Goal: Task Accomplishment & Management: Manage account settings

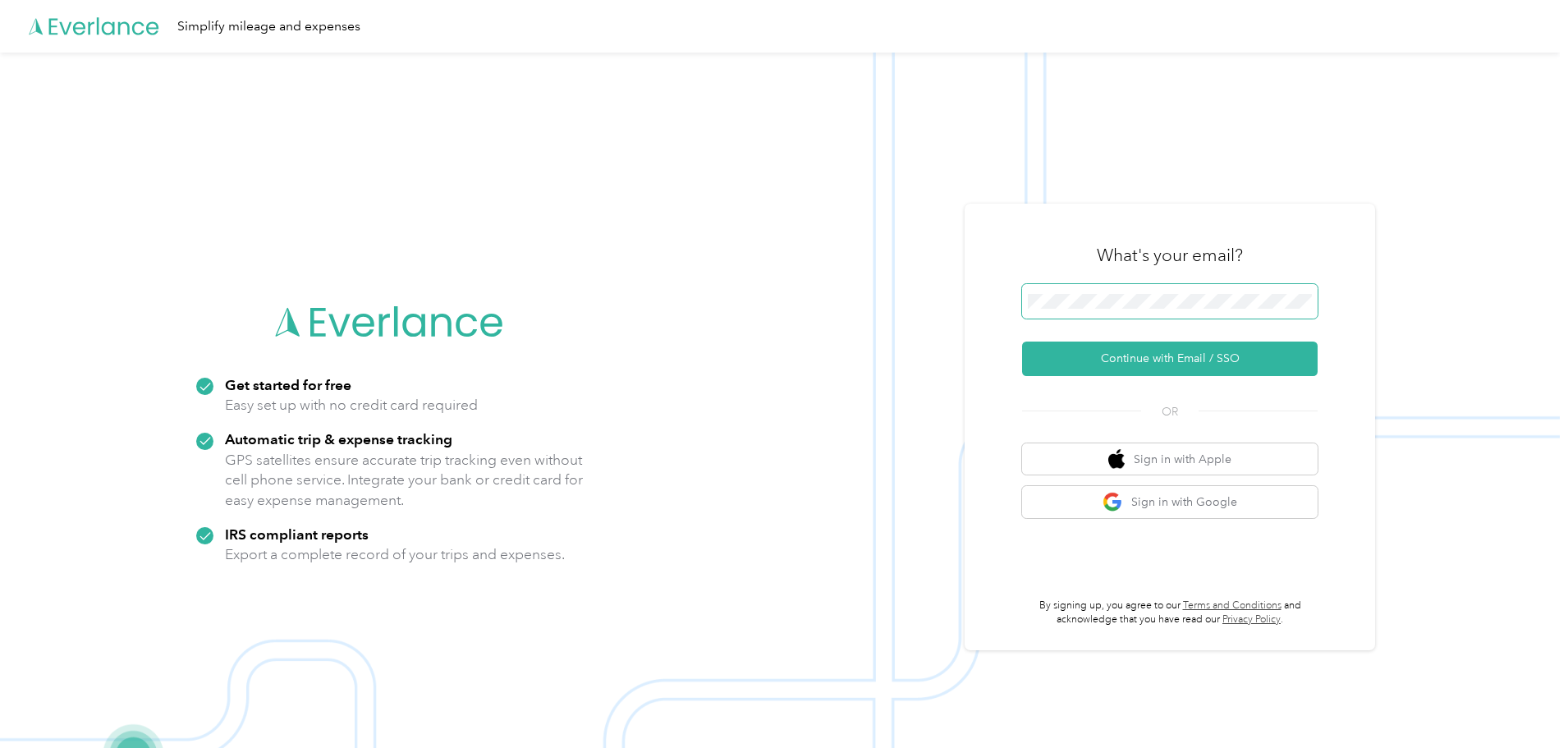
click at [1113, 313] on span at bounding box center [1169, 302] width 296 height 34
click at [1194, 354] on button "Continue with Email / SSO" at bounding box center [1169, 359] width 296 height 34
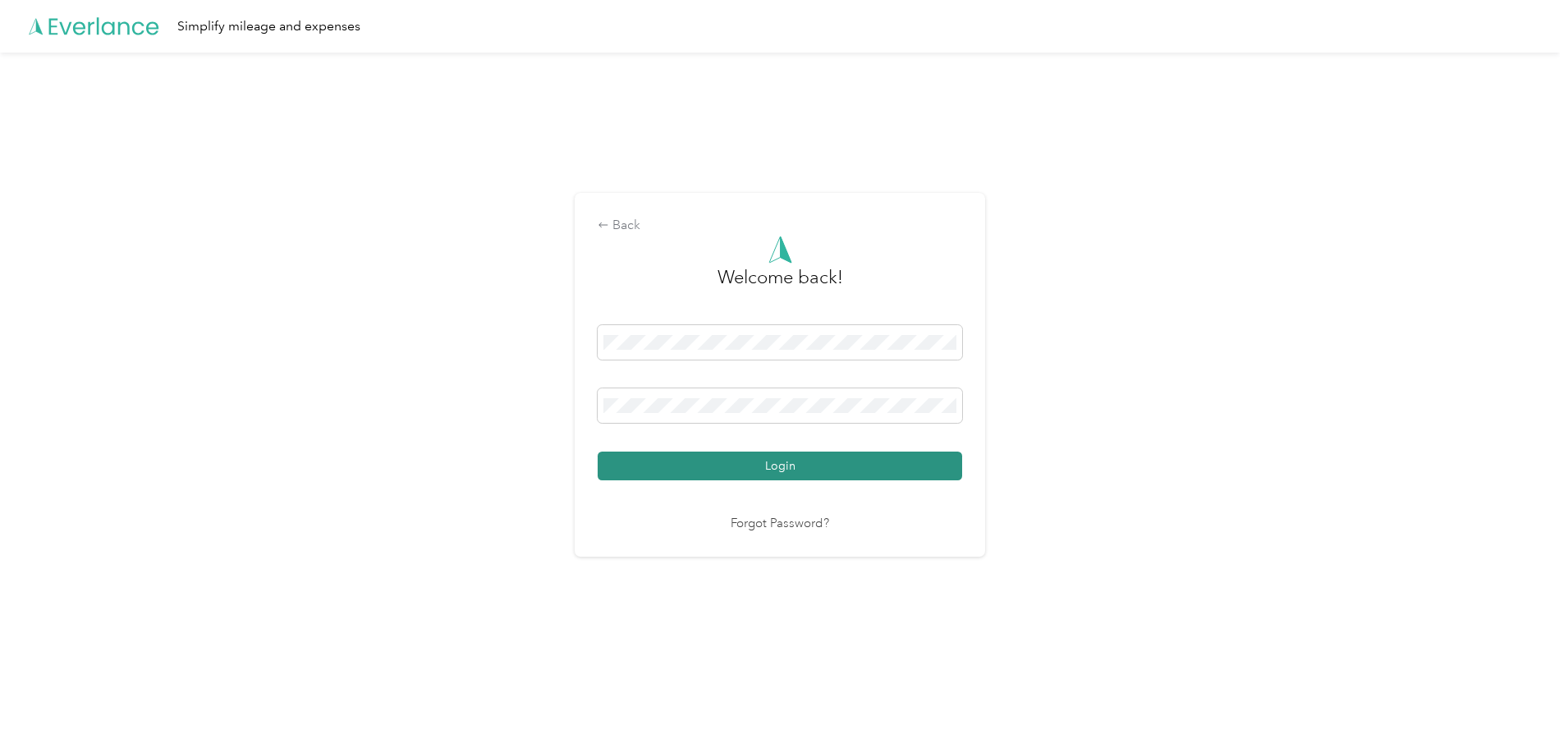
click at [740, 474] on button "Login" at bounding box center [779, 466] width 365 height 29
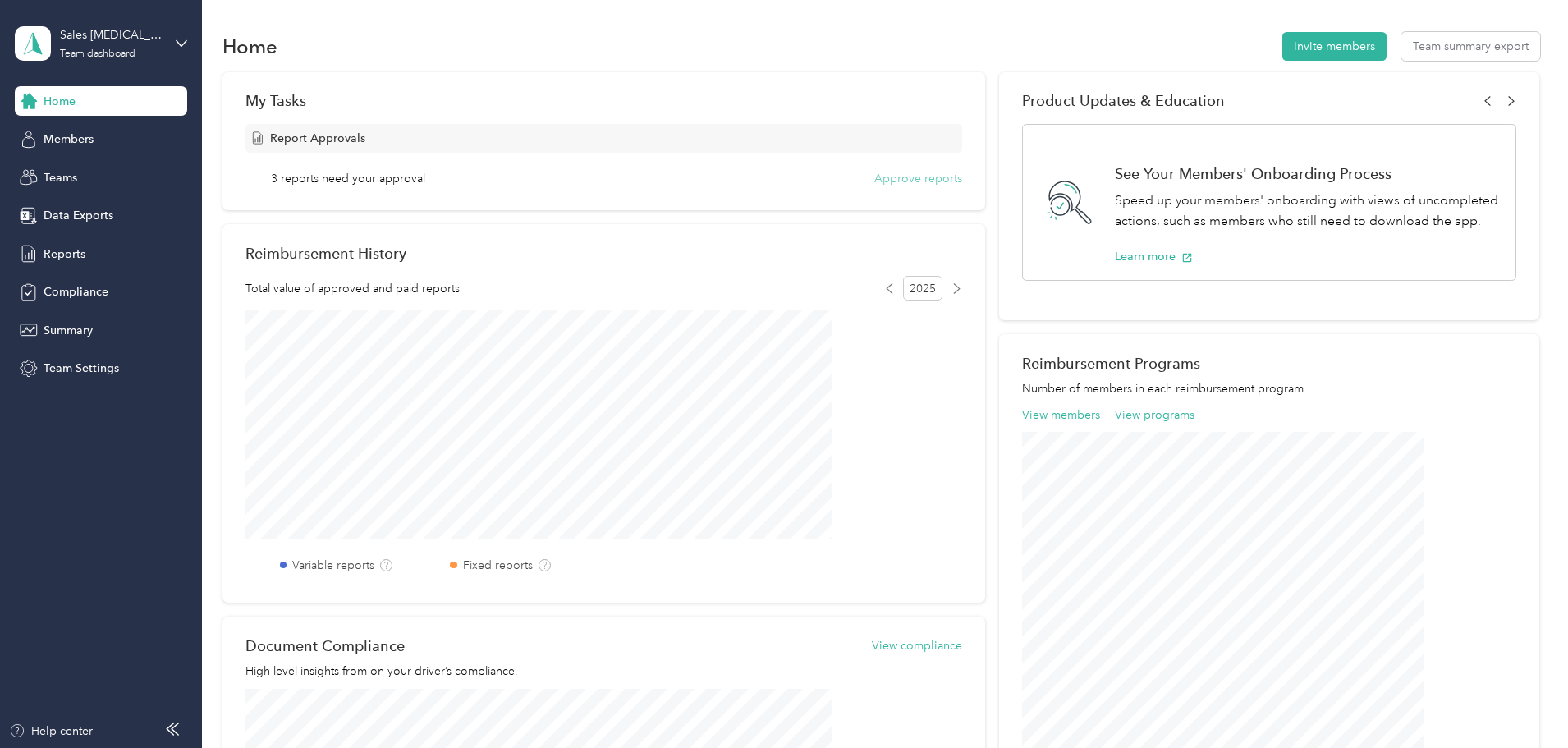
click at [877, 177] on button "Approve reports" at bounding box center [918, 178] width 88 height 17
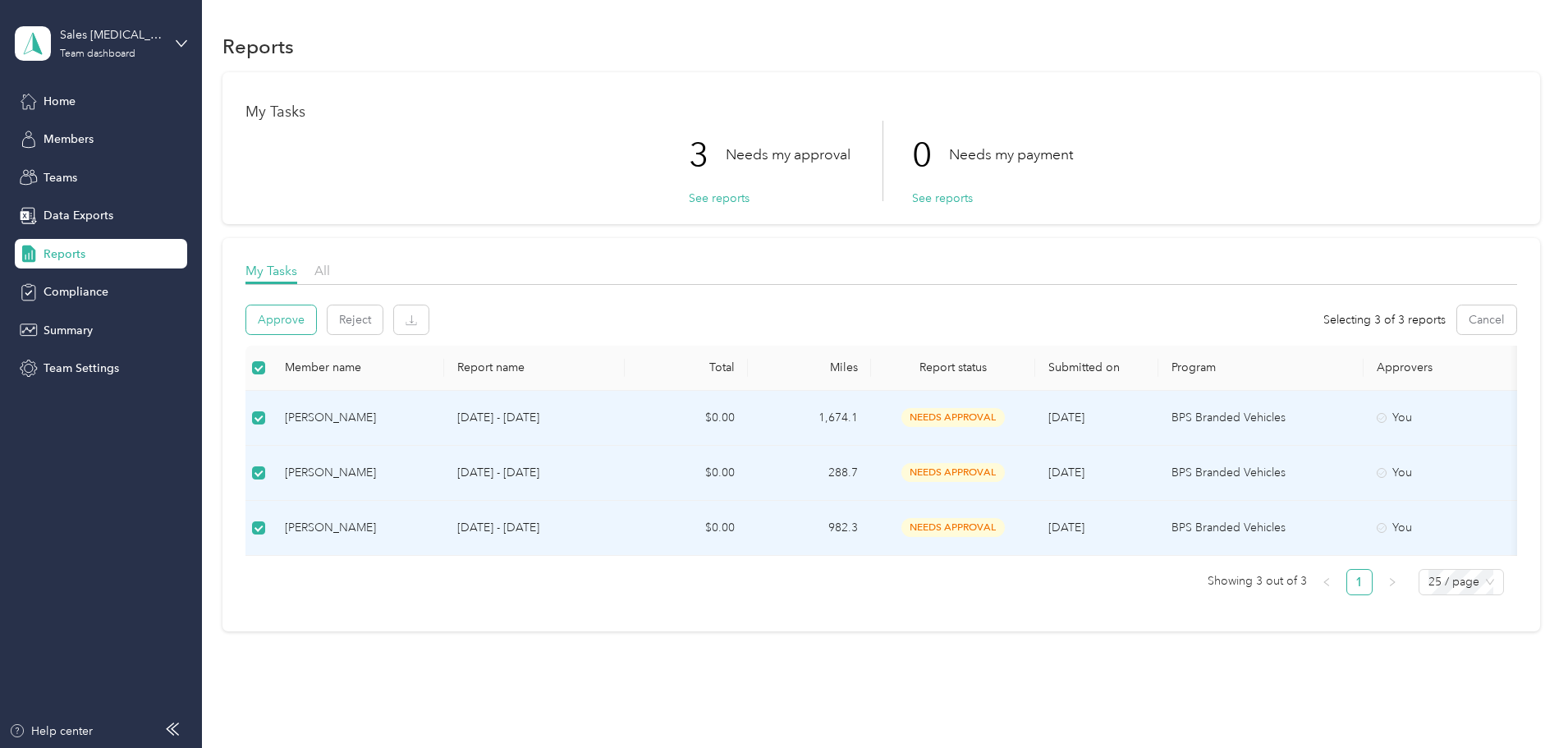
click at [316, 331] on button "Approve" at bounding box center [280, 320] width 70 height 29
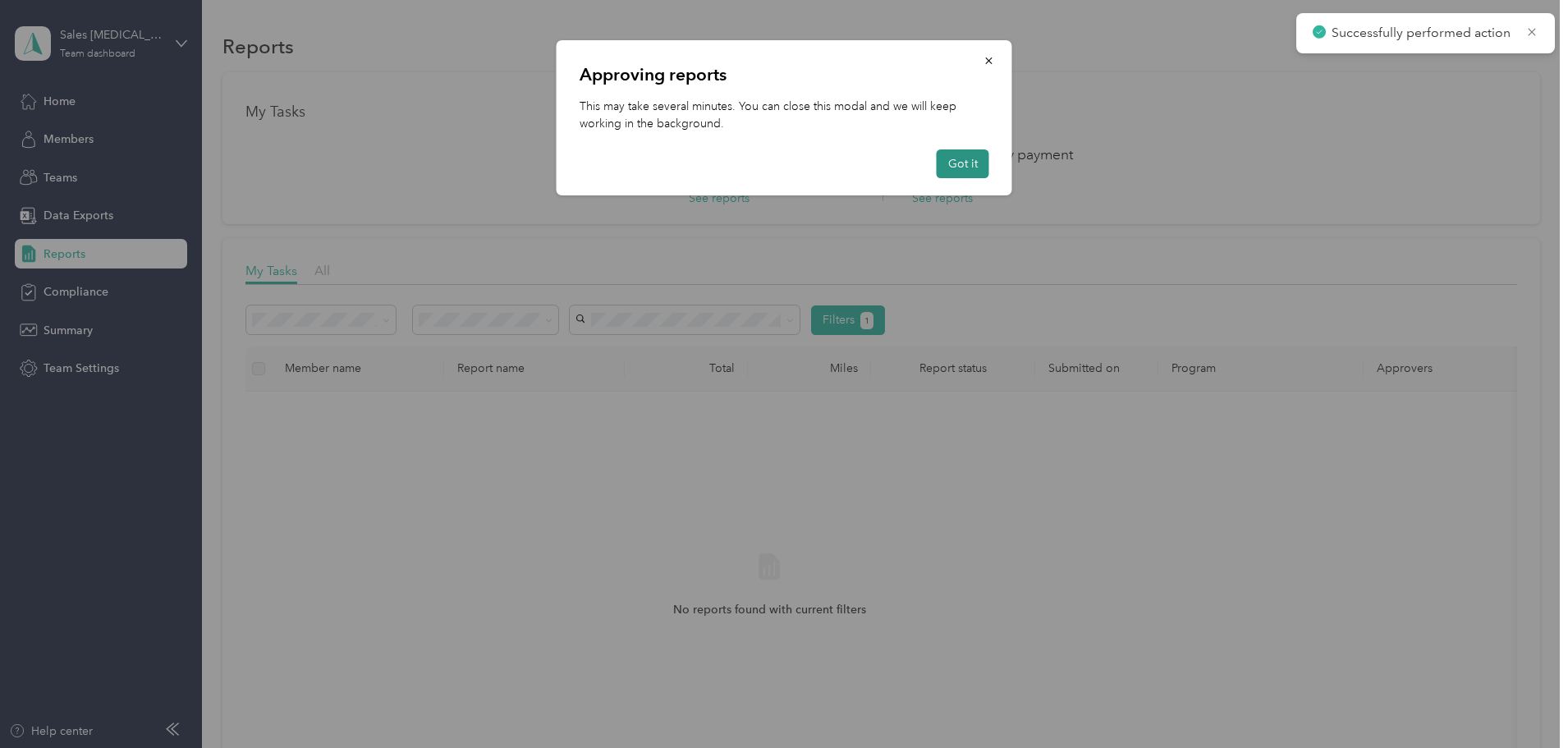
click at [973, 159] on button "Got it" at bounding box center [962, 164] width 53 height 29
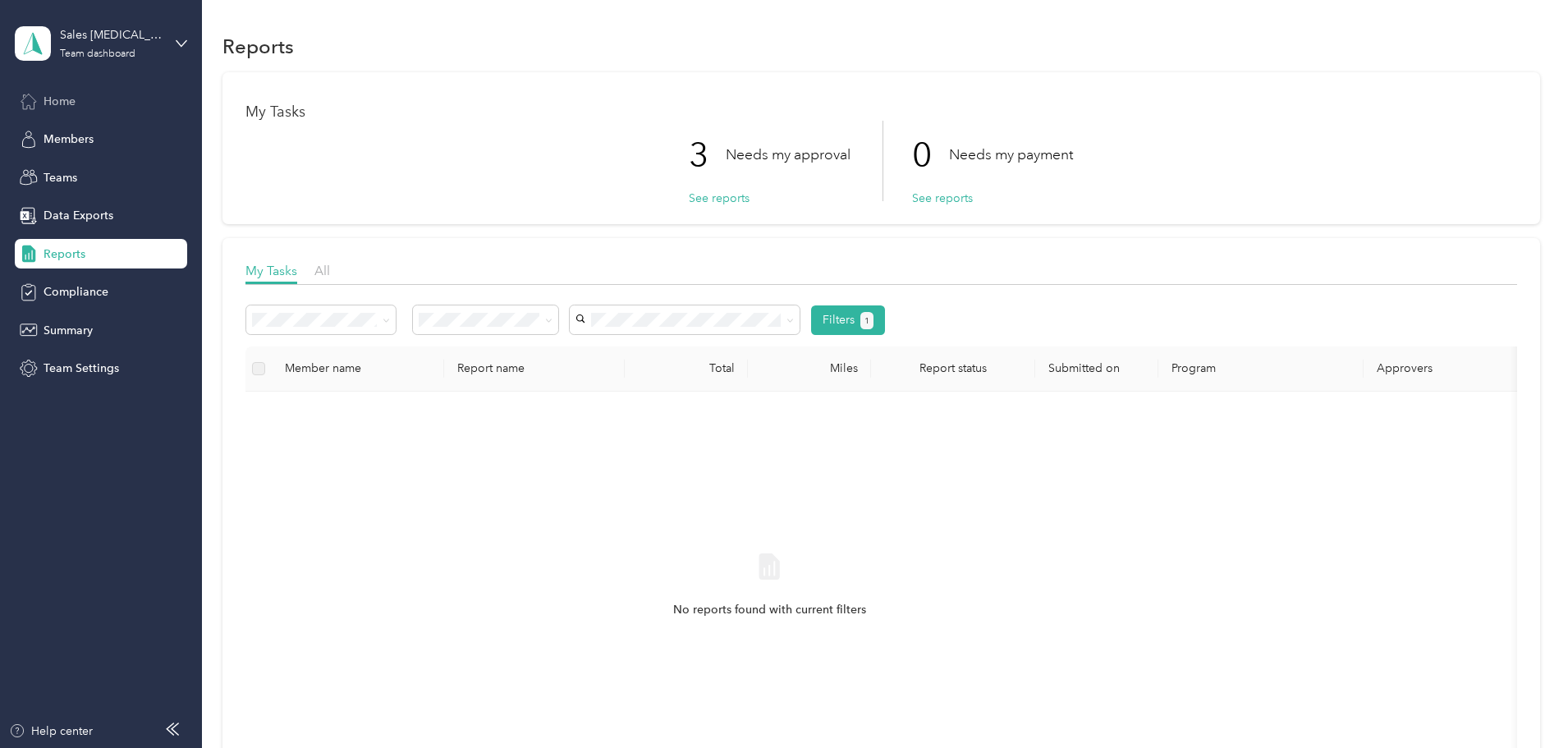
click at [71, 100] on span "Home" at bounding box center [58, 102] width 32 height 17
